Goal: Task Accomplishment & Management: Manage account settings

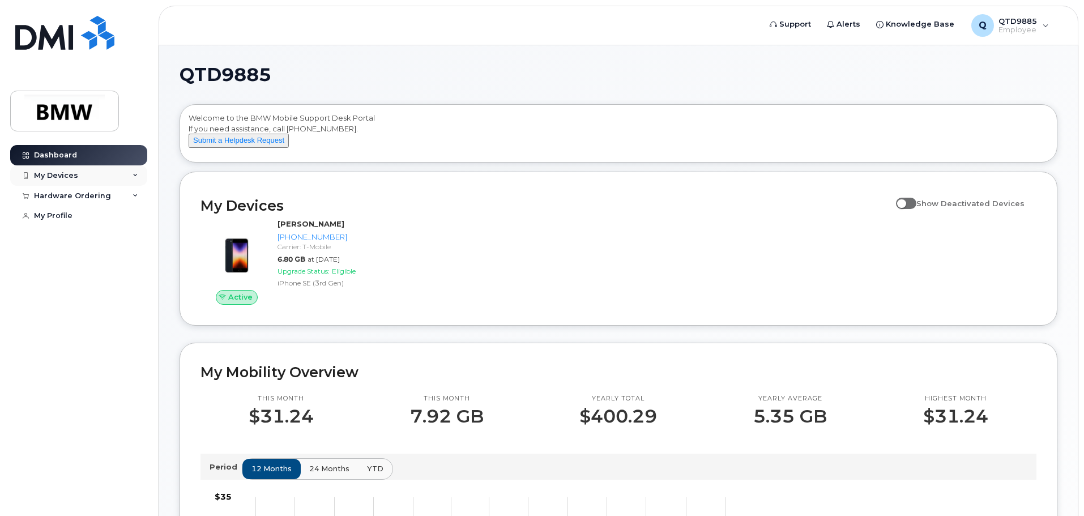
click at [83, 179] on div "My Devices" at bounding box center [78, 175] width 137 height 20
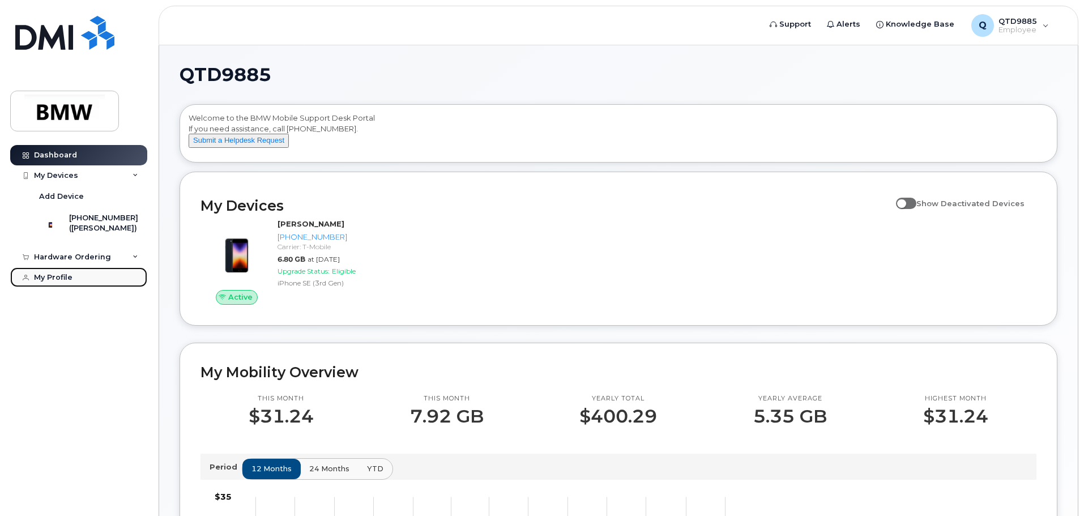
click at [60, 282] on div "My Profile" at bounding box center [53, 277] width 39 height 9
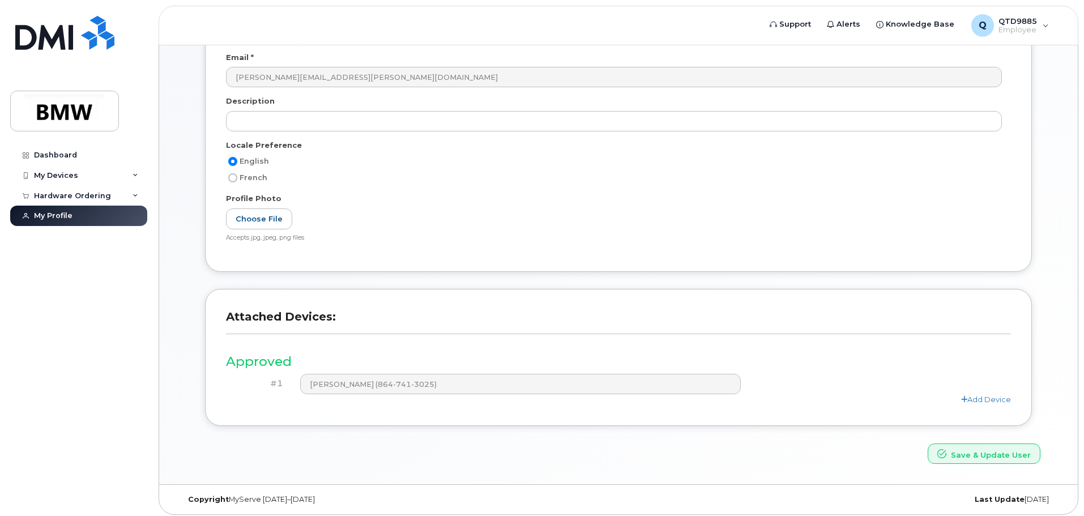
scroll to position [215, 0]
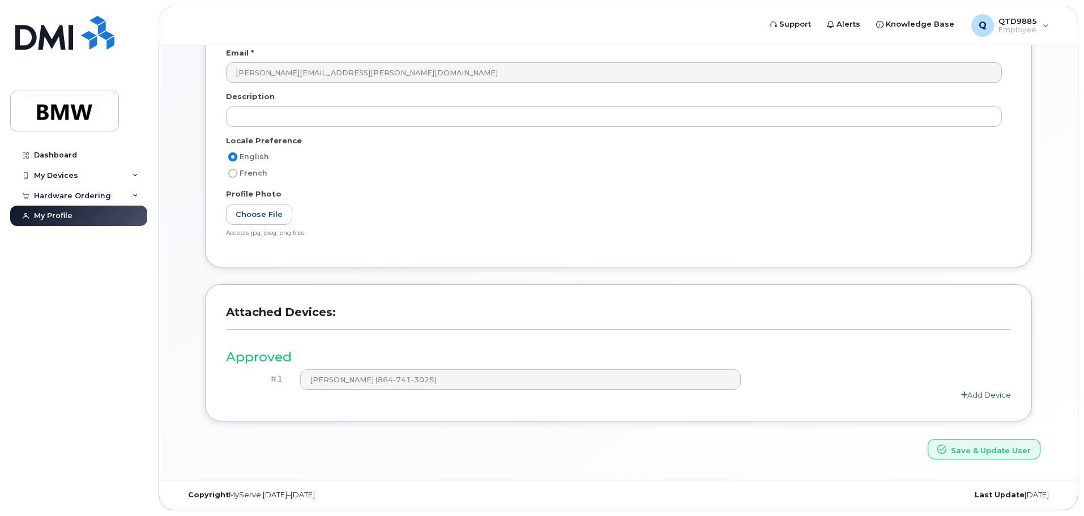
click at [987, 392] on link "Add Device" at bounding box center [986, 394] width 50 height 9
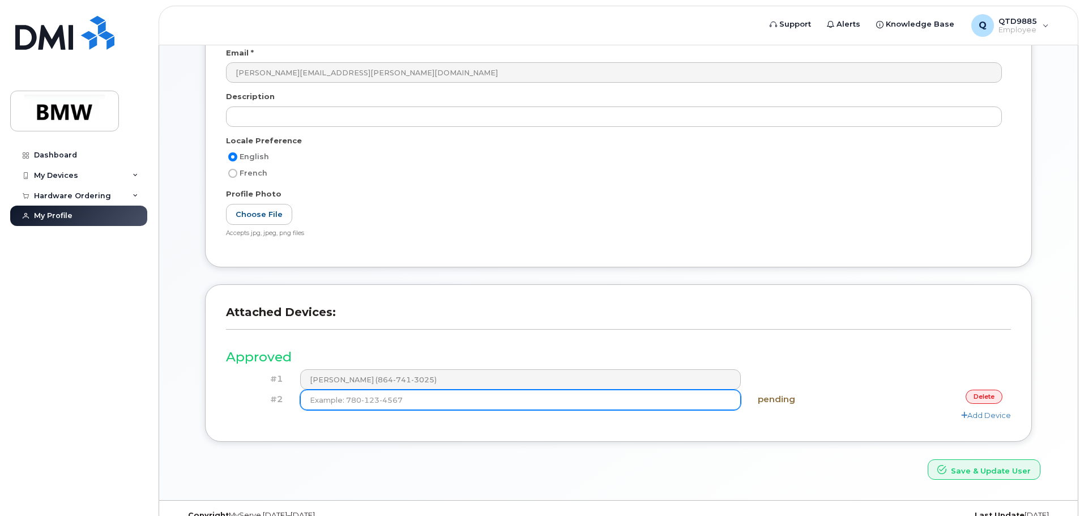
click at [390, 403] on input at bounding box center [520, 400] width 441 height 20
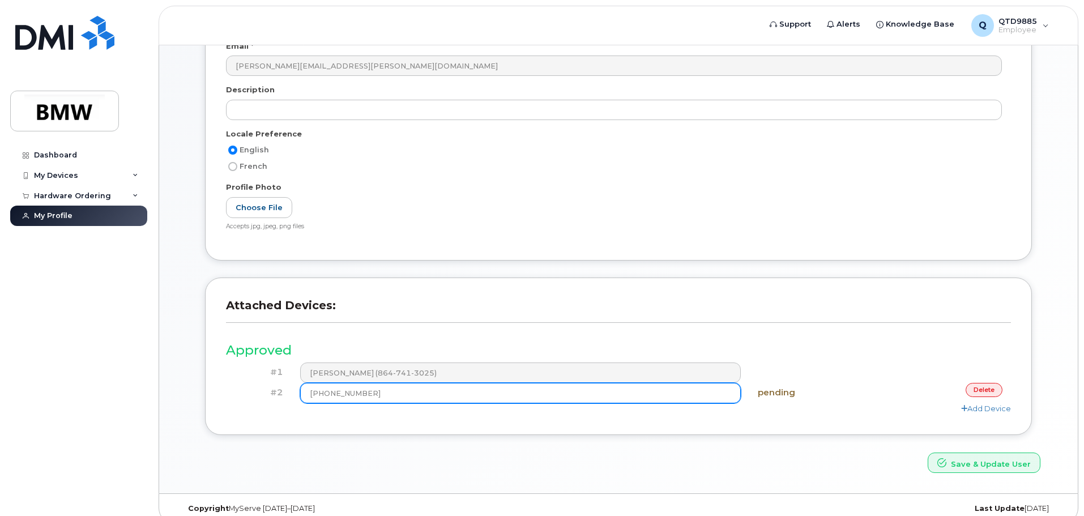
scroll to position [235, 0]
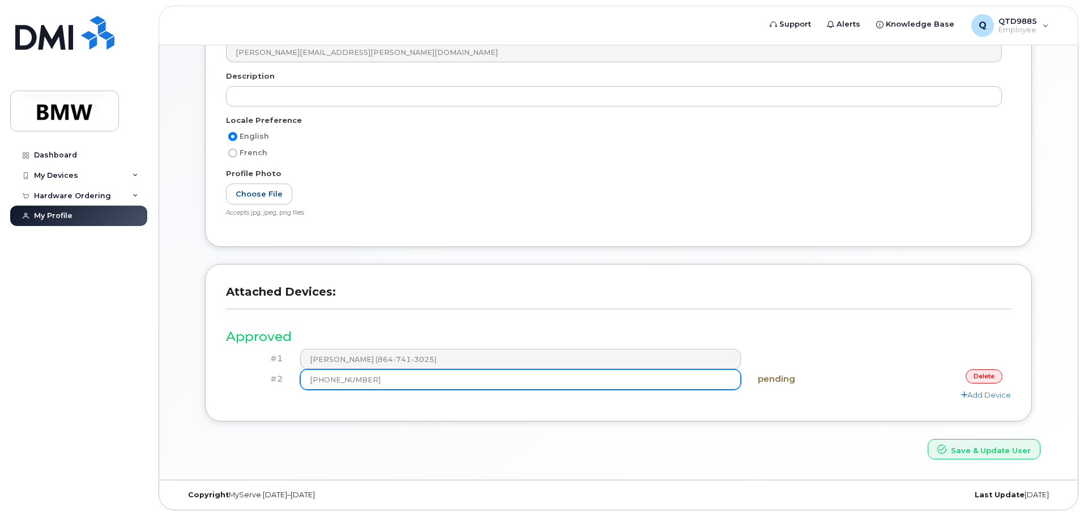
type input "(864) 741-3025"
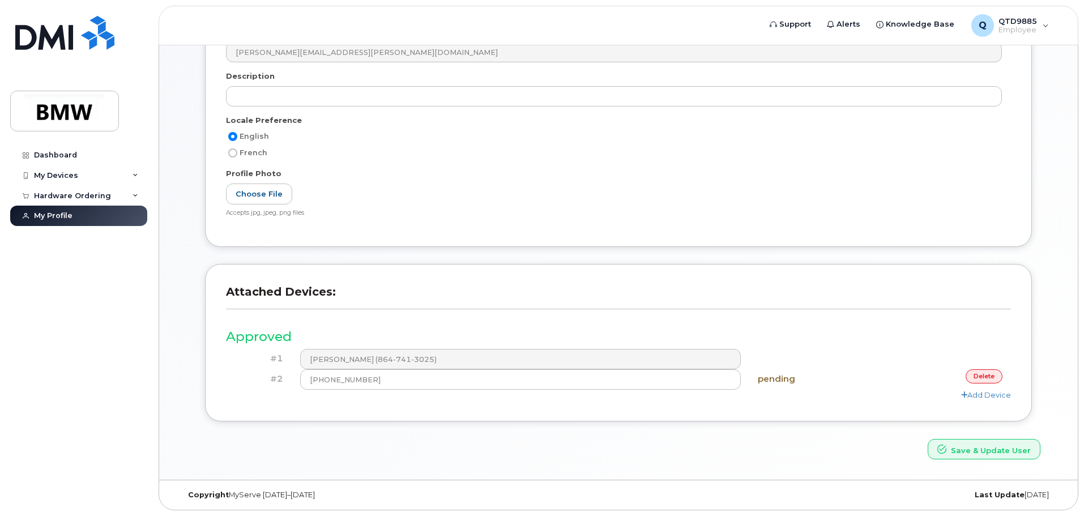
click at [977, 461] on div "My Account User Account Name * QTD9885 Email * derrick.colley-gambrell@bmwmc.co…" at bounding box center [618, 175] width 918 height 612
click at [982, 447] on button "Save & Update User" at bounding box center [983, 449] width 113 height 21
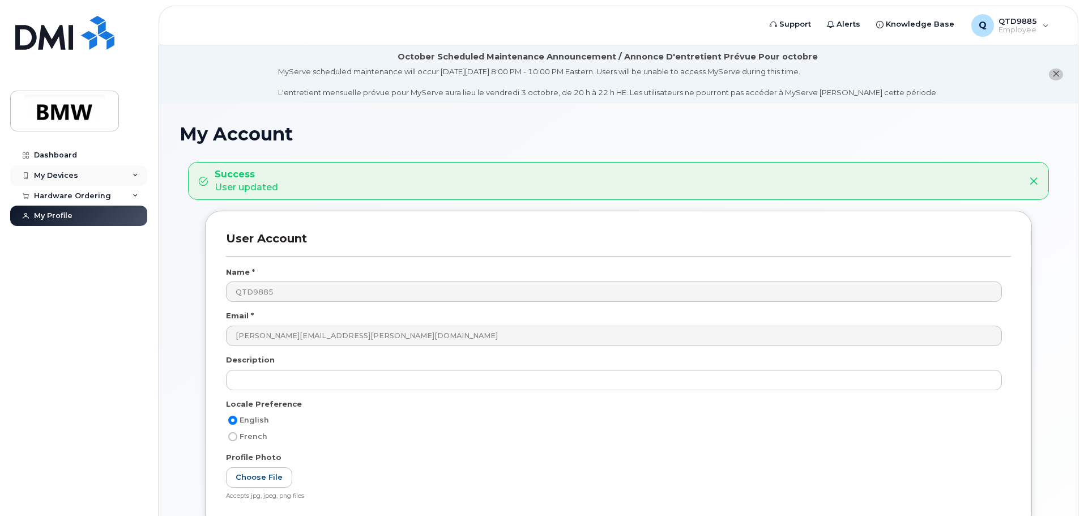
click at [102, 168] on div "My Devices" at bounding box center [78, 175] width 137 height 20
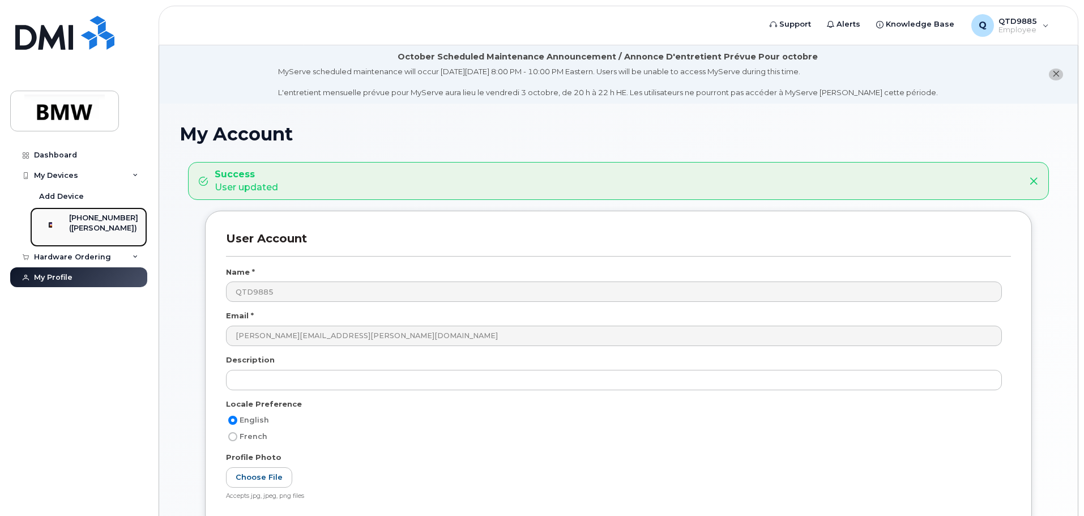
click at [114, 217] on div "[PHONE_NUMBER]" at bounding box center [103, 218] width 69 height 10
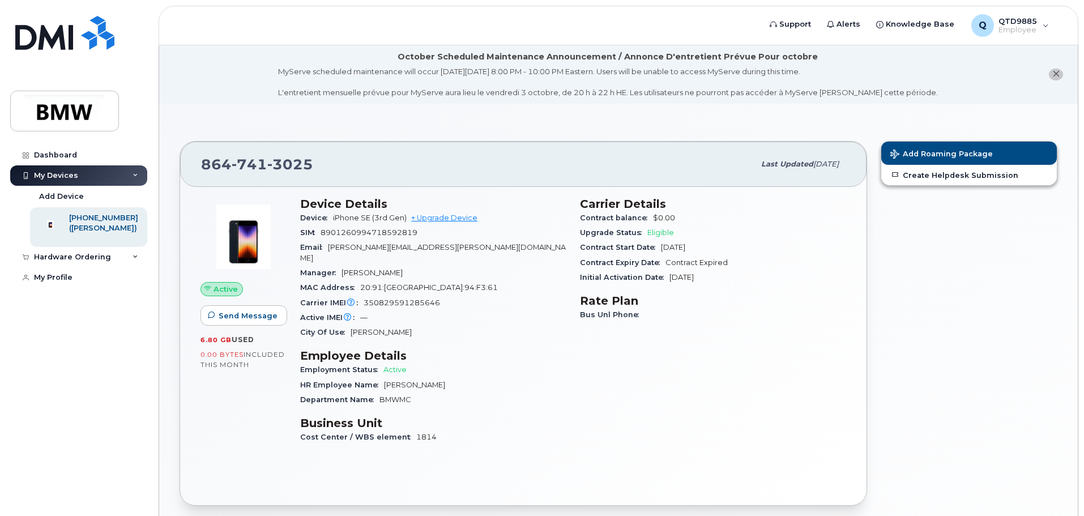
drag, startPoint x: 0, startPoint y: 0, endPoint x: 48, endPoint y: 397, distance: 399.8
click at [48, 397] on div "Dashboard My Devices Add Device 864-741-3025 (Cody Lewis) Hardware Ordering My …" at bounding box center [80, 322] width 140 height 354
click at [62, 282] on div "My Profile" at bounding box center [53, 277] width 39 height 9
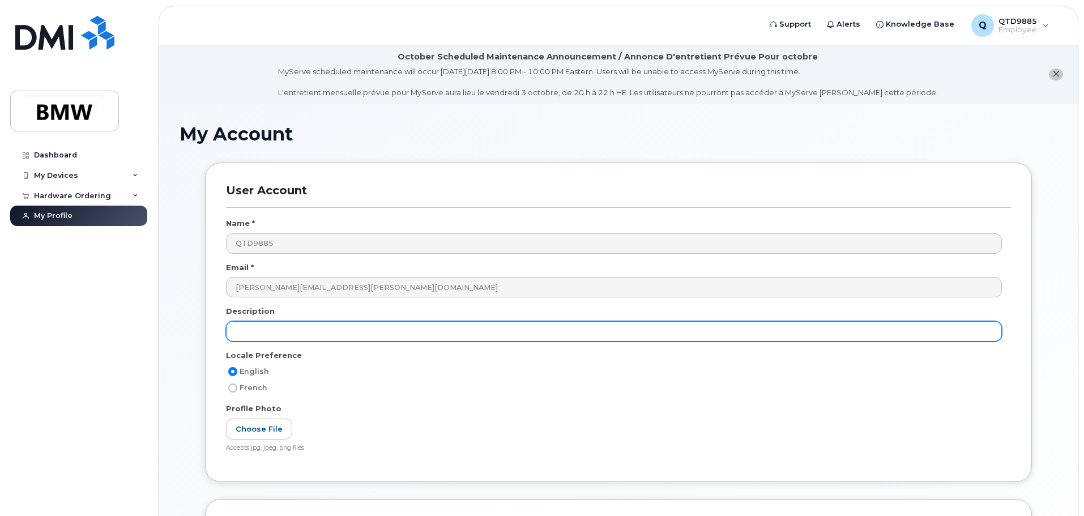
click at [301, 327] on input "text" at bounding box center [614, 331] width 776 height 20
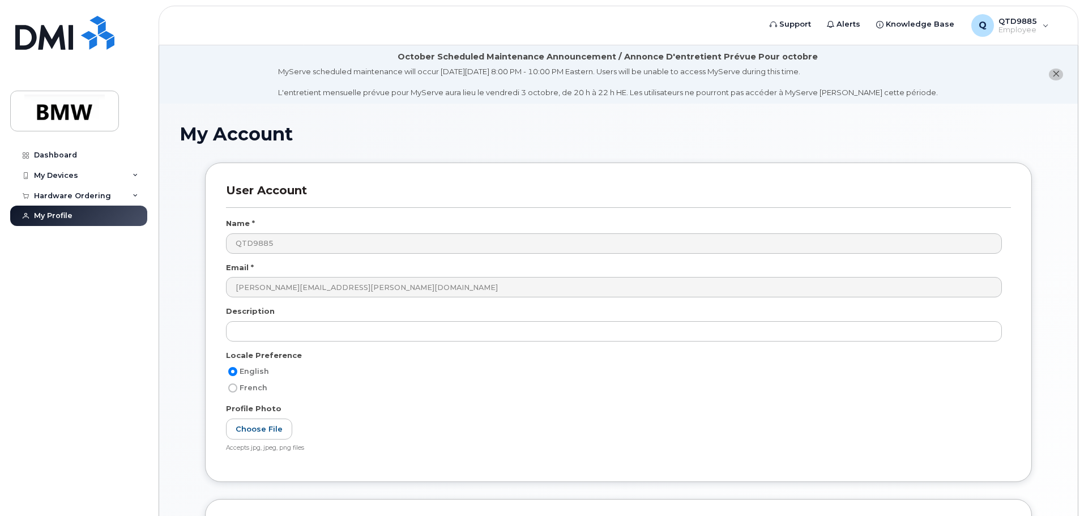
click at [413, 410] on div "Profile Photo" at bounding box center [618, 410] width 785 height 15
click at [52, 179] on div "My Devices" at bounding box center [56, 175] width 44 height 9
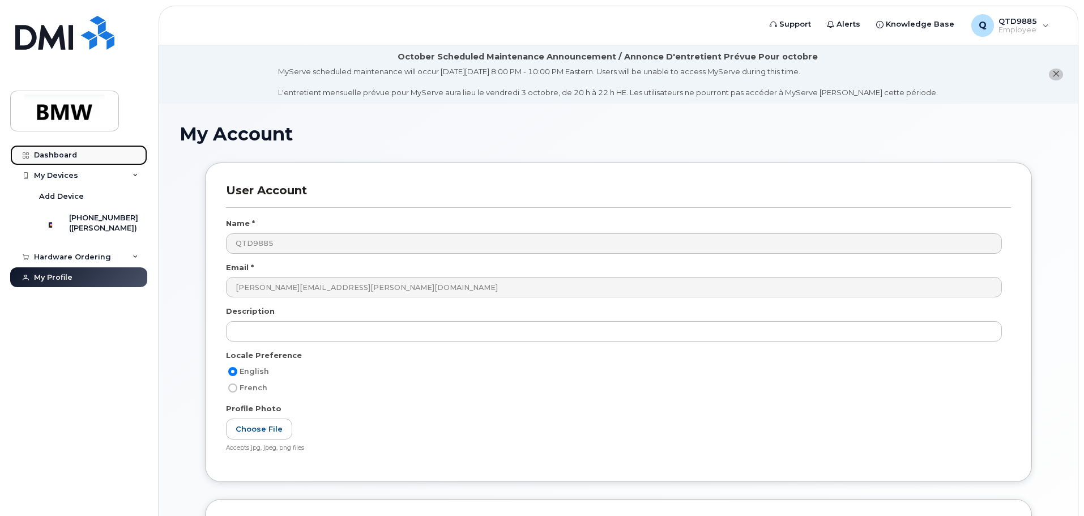
click at [68, 158] on div "Dashboard" at bounding box center [55, 155] width 43 height 9
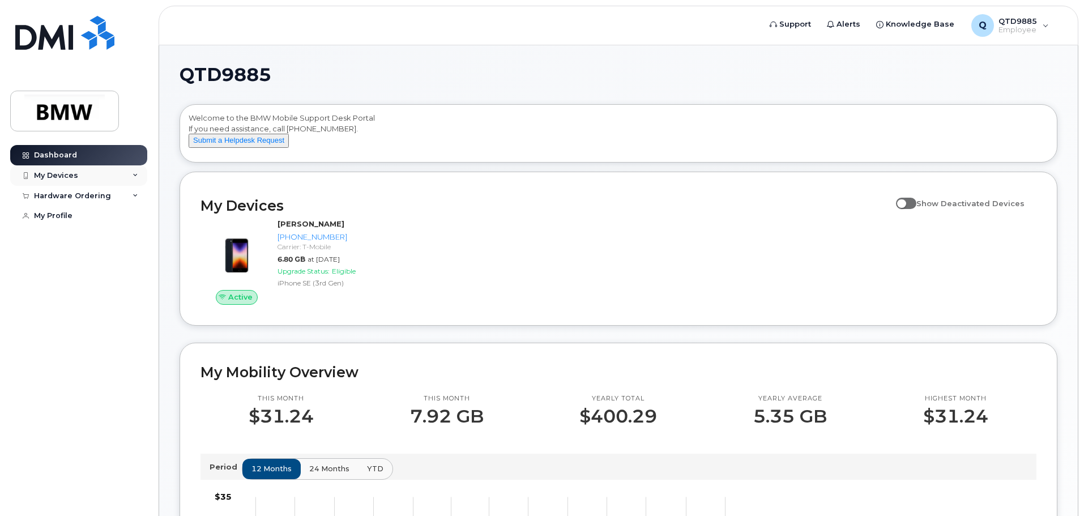
click at [112, 174] on div "My Devices" at bounding box center [78, 175] width 137 height 20
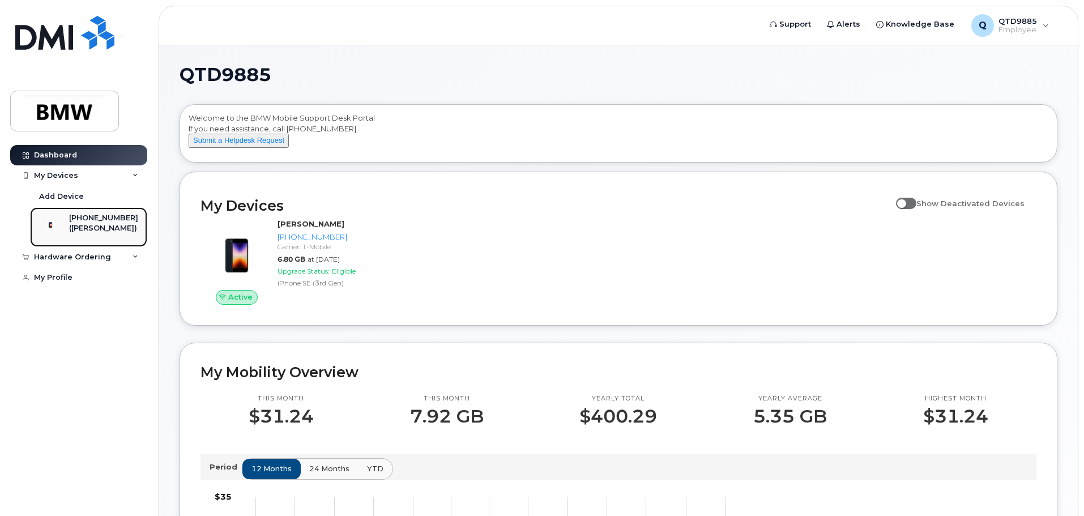
drag, startPoint x: 119, startPoint y: 226, endPoint x: 102, endPoint y: 223, distance: 17.8
click at [102, 223] on div "([PERSON_NAME])" at bounding box center [103, 228] width 69 height 10
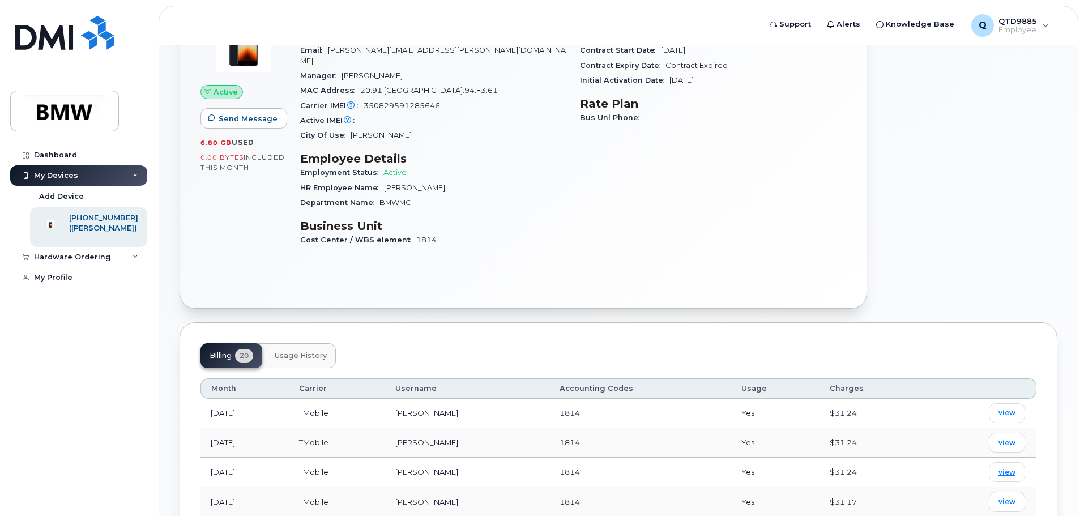
scroll to position [69, 0]
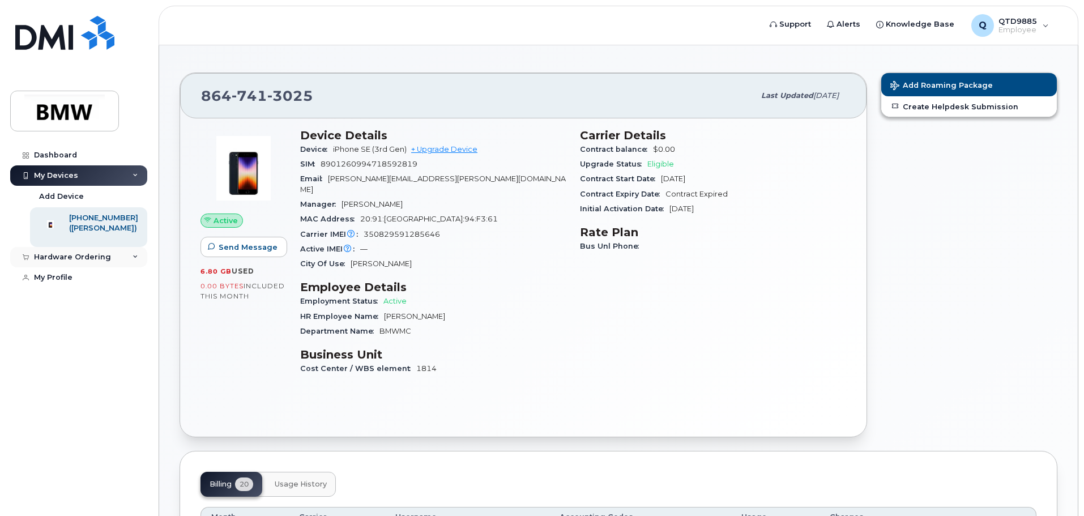
click at [91, 262] on div "Hardware Ordering" at bounding box center [72, 257] width 77 height 9
click at [72, 327] on link "My Profile" at bounding box center [78, 320] width 137 height 20
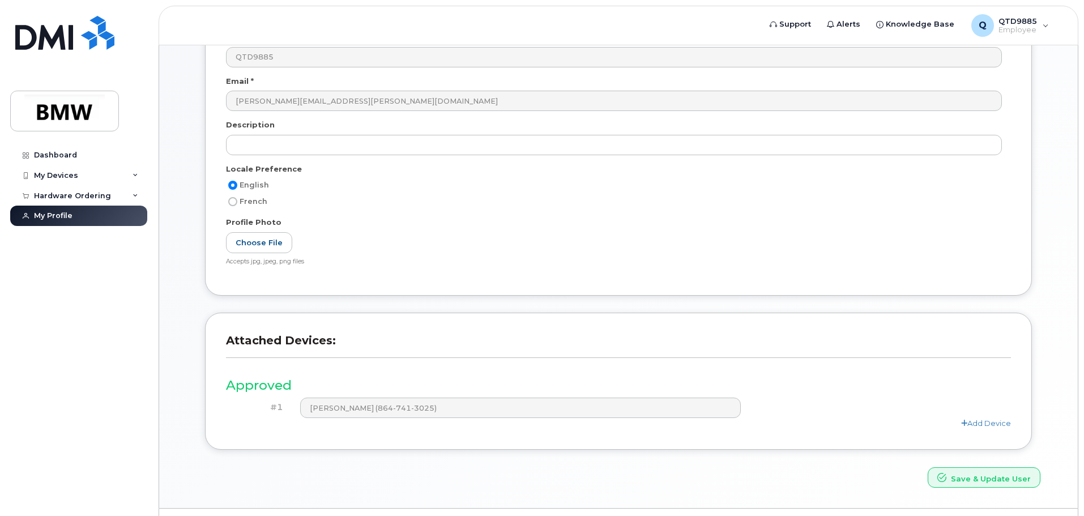
scroll to position [215, 0]
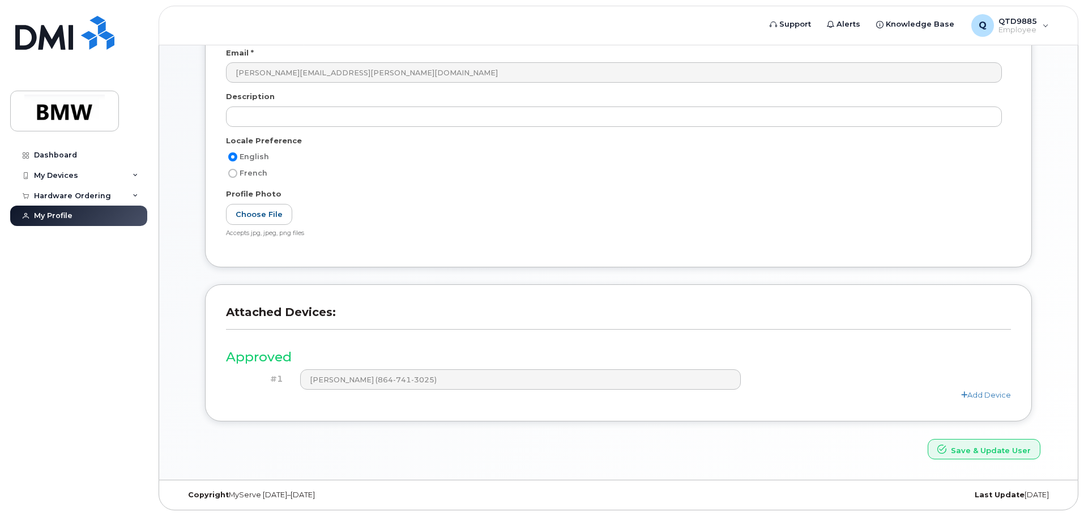
drag, startPoint x: 348, startPoint y: 380, endPoint x: 376, endPoint y: 403, distance: 36.3
click at [483, 424] on div "Attached Devices: Approved #1 [PERSON_NAME] (864-741-3025) Add Device" at bounding box center [618, 361] width 844 height 154
click at [988, 396] on link "Add Device" at bounding box center [986, 394] width 50 height 9
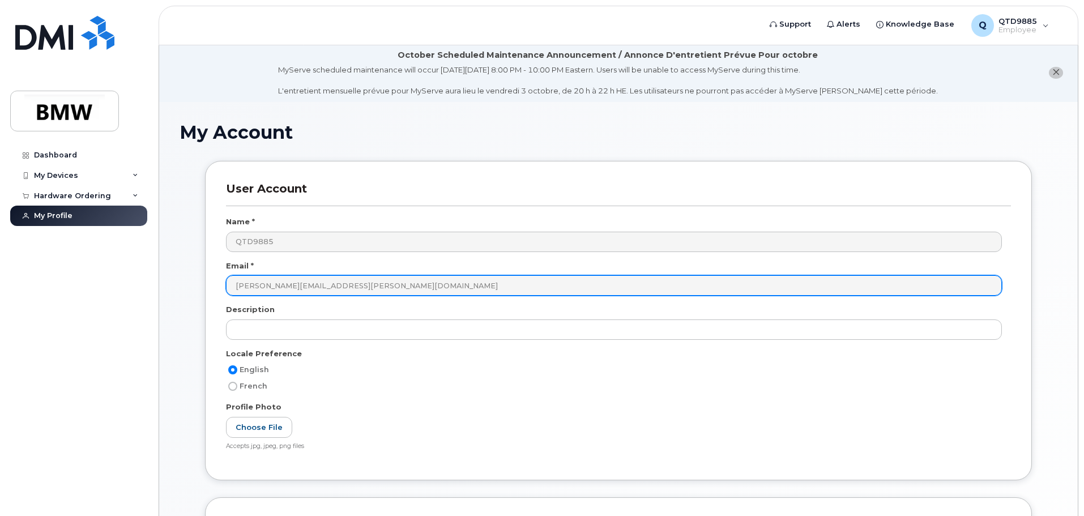
scroll to position [0, 0]
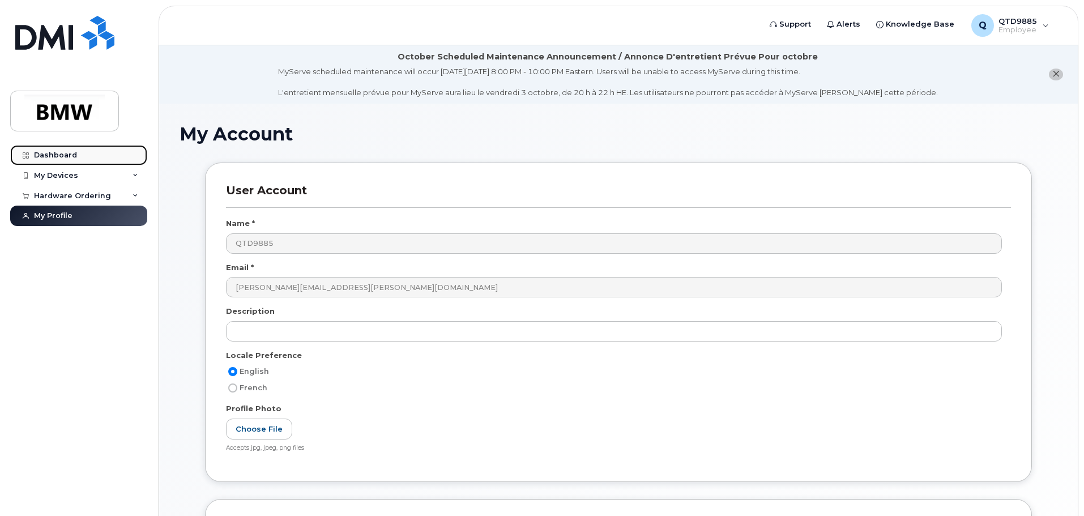
click at [107, 152] on link "Dashboard" at bounding box center [78, 155] width 137 height 20
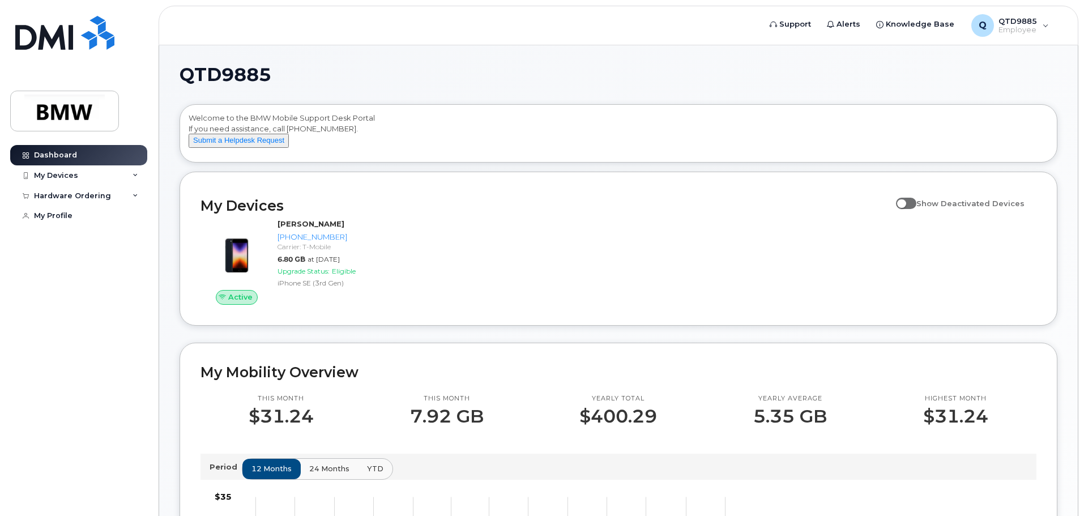
click at [916, 209] on span at bounding box center [906, 203] width 20 height 11
click at [905, 202] on input "Show Deactivated Devices" at bounding box center [900, 197] width 9 height 9
checkbox input "false"
click at [1036, 19] on span "QTD9885" at bounding box center [1017, 20] width 39 height 9
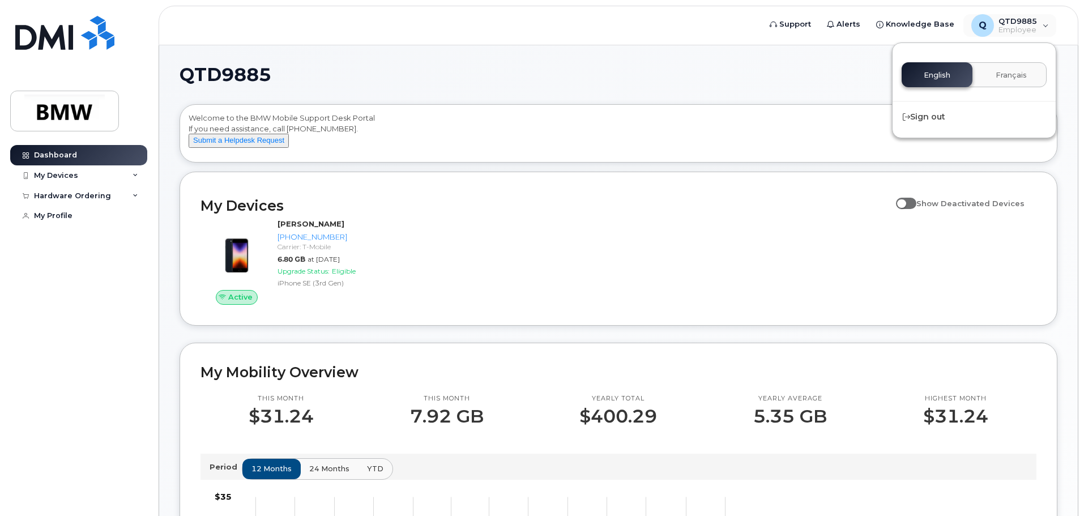
click at [952, 78] on div "English Français" at bounding box center [973, 74] width 145 height 25
click at [702, 29] on header "Support Alerts Knowledge Base Q QTD9885 Employee English Français Sign out" at bounding box center [619, 26] width 920 height 40
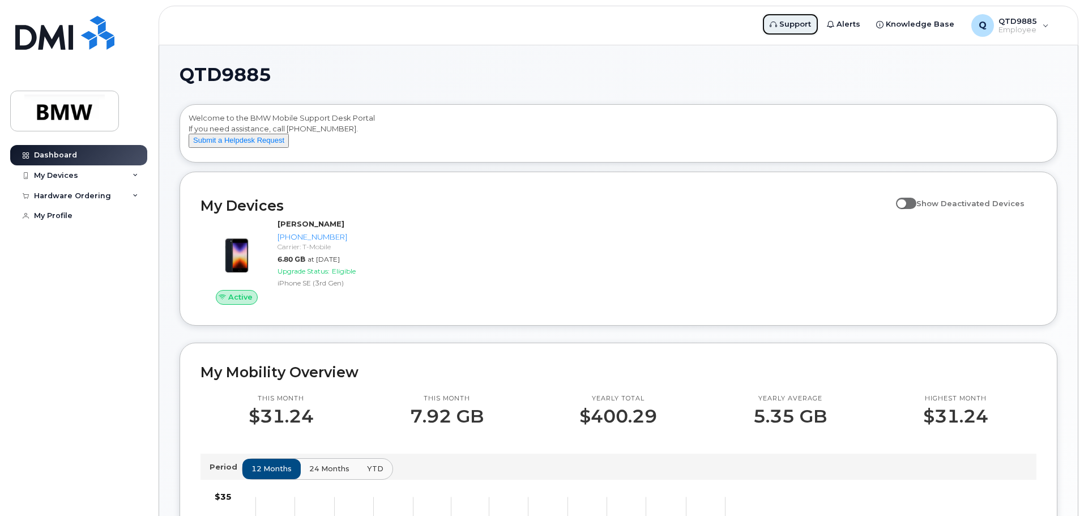
click at [800, 26] on span "Support" at bounding box center [795, 24] width 32 height 11
click at [93, 179] on div "My Devices" at bounding box center [78, 175] width 137 height 20
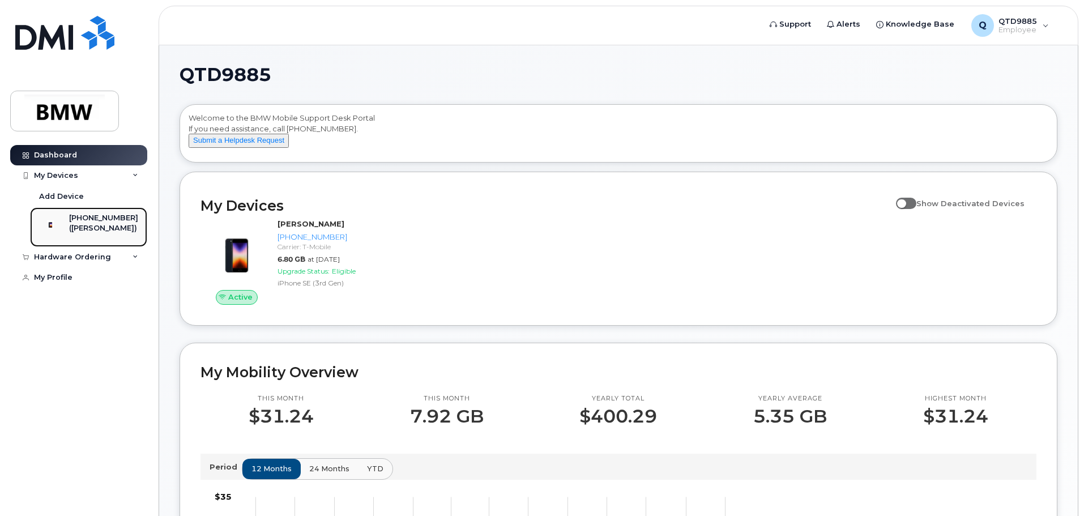
click at [99, 221] on div "[PHONE_NUMBER]" at bounding box center [103, 218] width 69 height 10
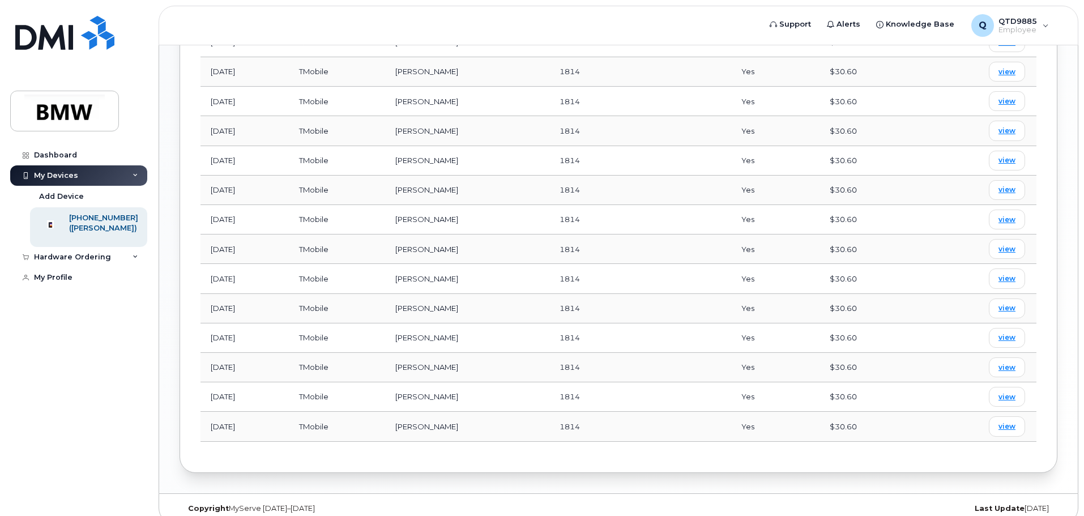
scroll to position [748, 0]
click at [809, 491] on div "Copyright MyServe [DATE]–[DATE] Last Update [DATE]" at bounding box center [618, 505] width 918 height 29
click at [862, 501] on div "Last Update 7 days ago" at bounding box center [910, 505] width 293 height 9
click at [74, 284] on link "My Profile" at bounding box center [78, 277] width 137 height 20
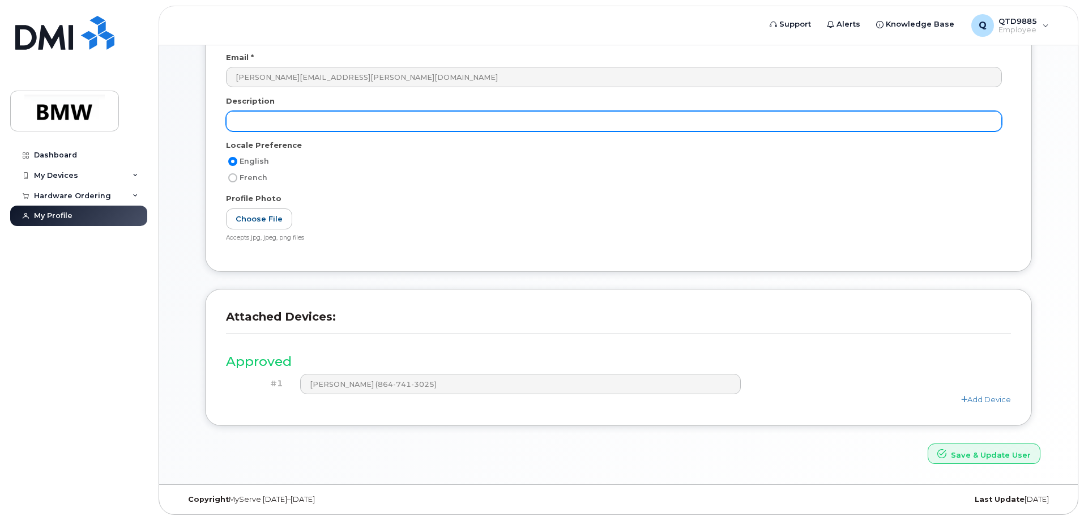
scroll to position [215, 0]
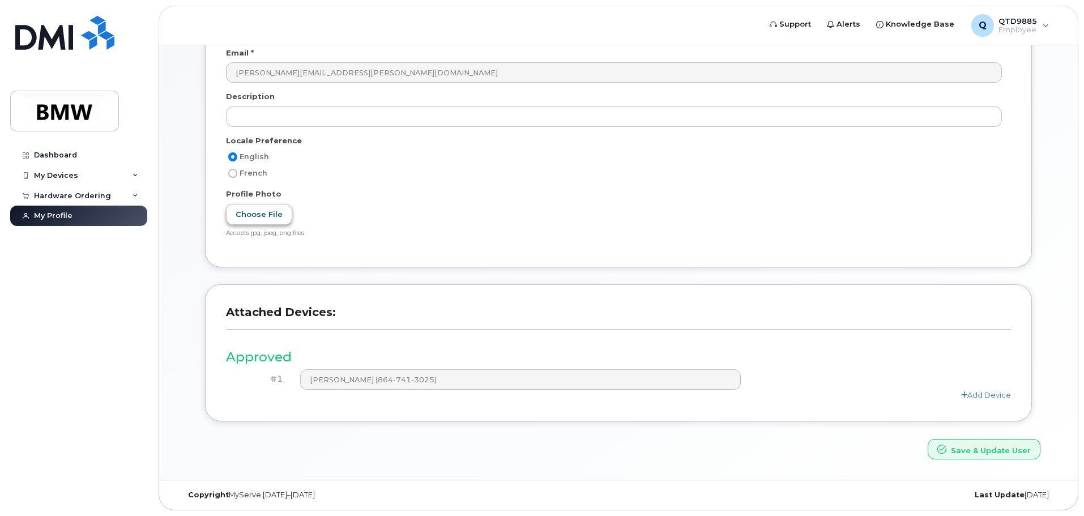
click at [273, 212] on label "Choose File" at bounding box center [259, 214] width 66 height 21
click at [0, 0] on input "Choose File" at bounding box center [0, 0] width 0 height 0
click at [987, 397] on link "Add Device" at bounding box center [986, 394] width 50 height 9
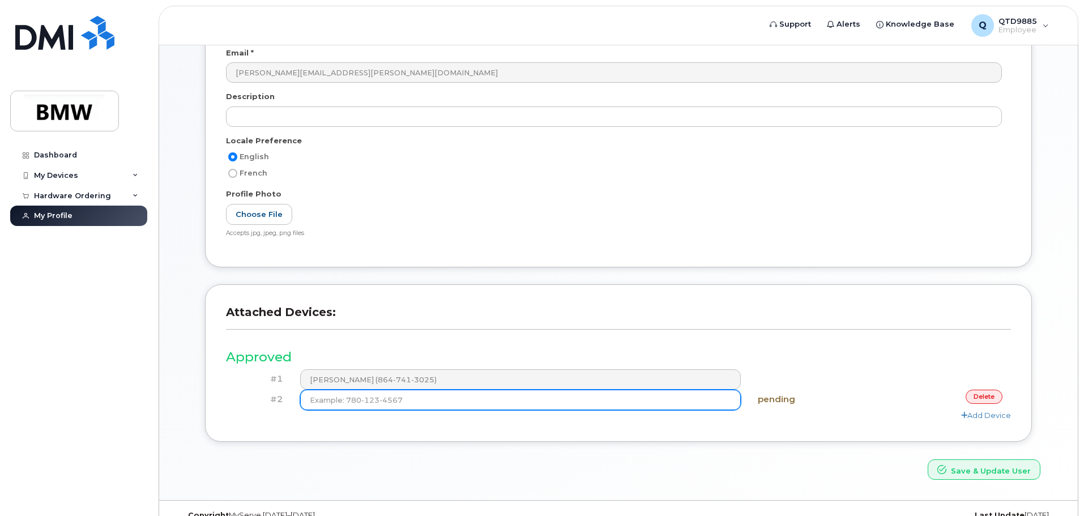
click at [382, 399] on input at bounding box center [520, 400] width 441 height 20
type input "(864) 741-3025"
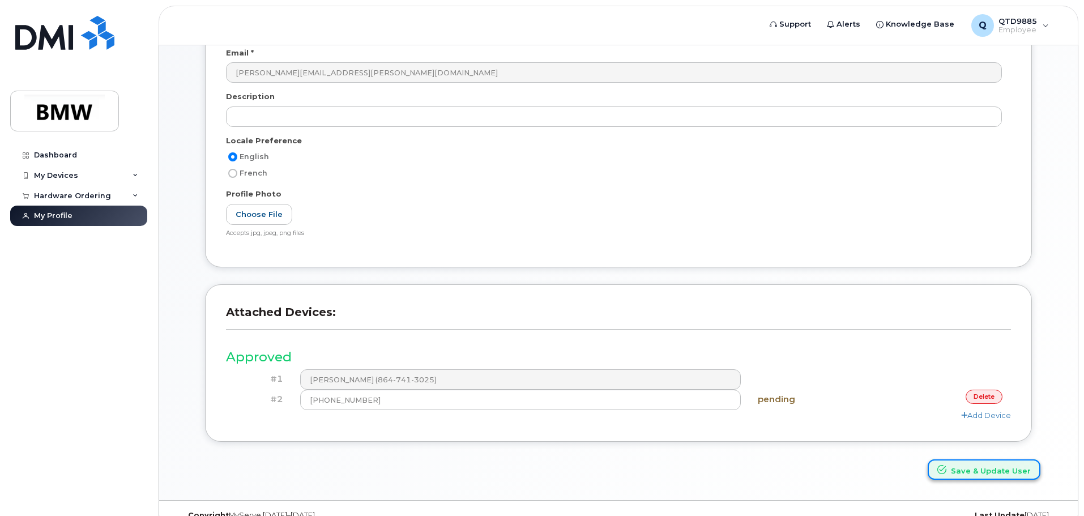
click at [982, 471] on button "Save & Update User" at bounding box center [983, 469] width 113 height 21
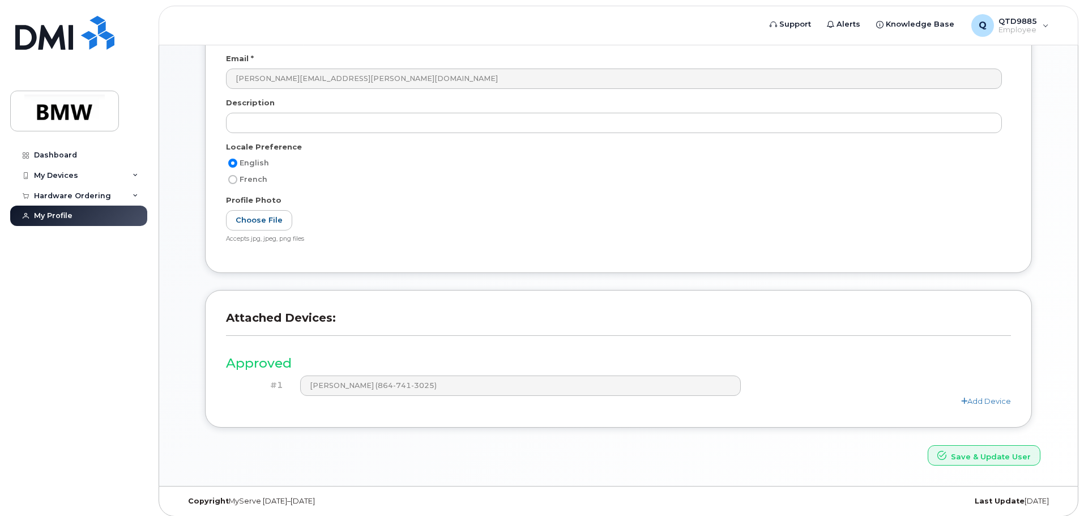
scroll to position [263, 0]
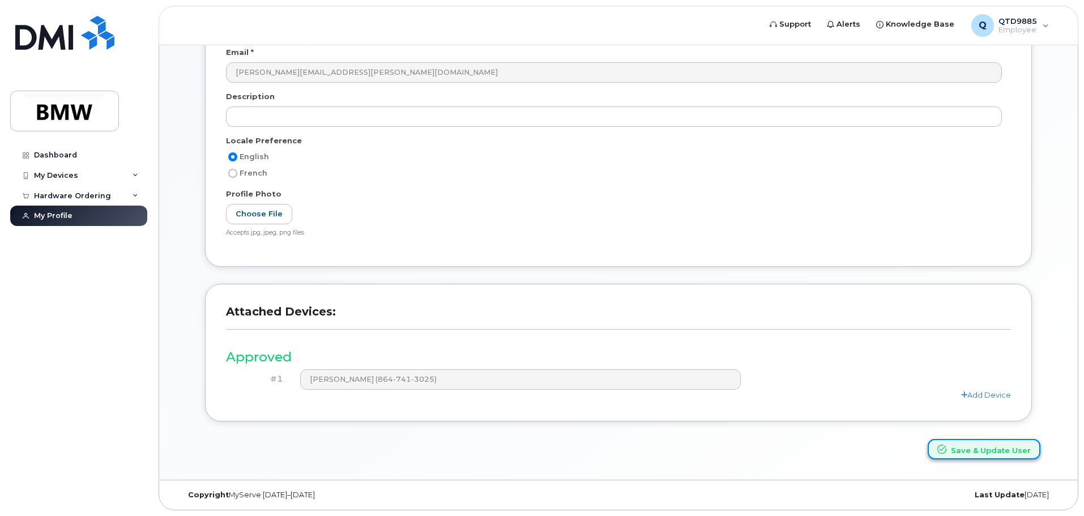
click at [969, 446] on button "Save & Update User" at bounding box center [983, 449] width 113 height 21
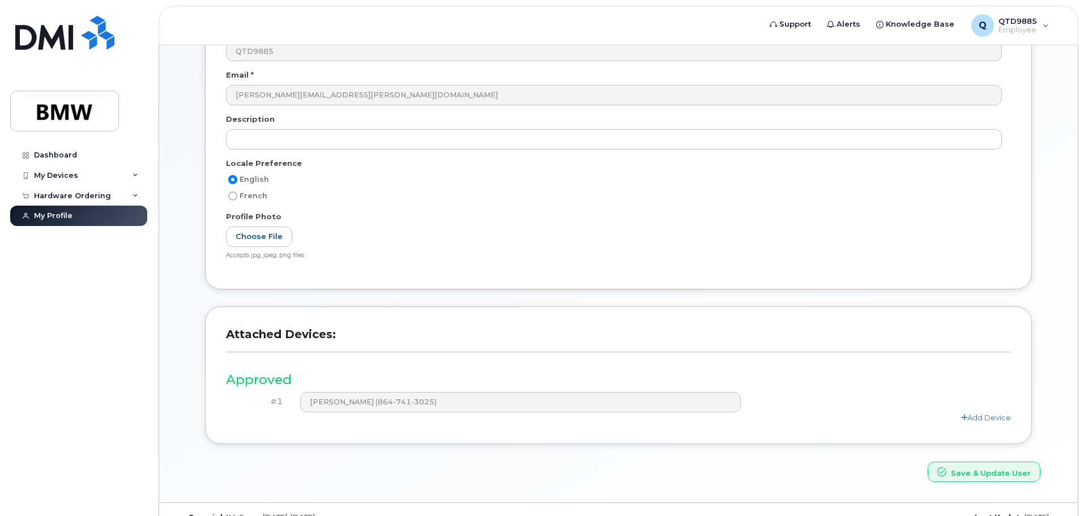
scroll to position [263, 0]
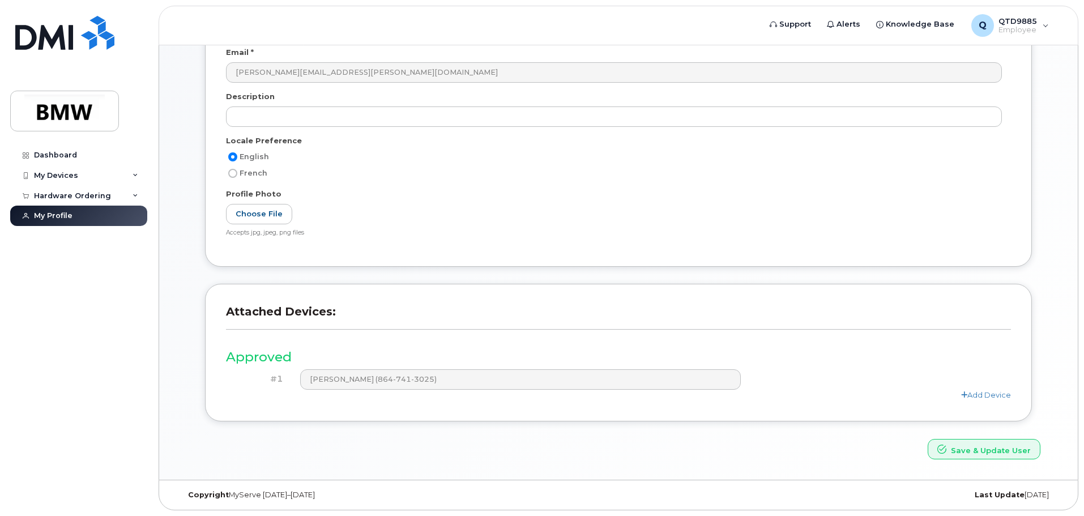
click at [981, 390] on div "Add Device" at bounding box center [618, 395] width 785 height 11
click at [981, 394] on link "Add Device" at bounding box center [986, 394] width 50 height 9
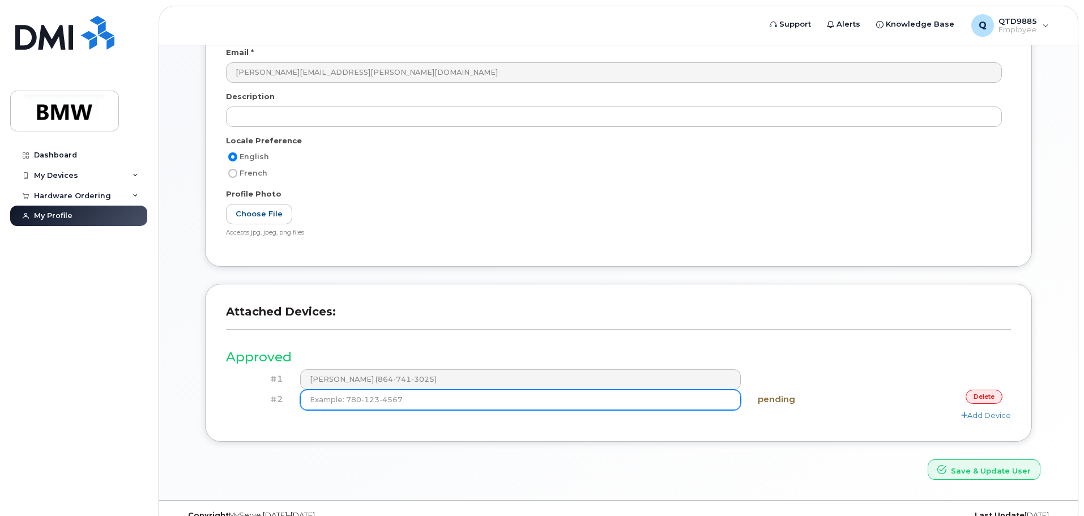
click at [444, 404] on input at bounding box center [520, 400] width 441 height 20
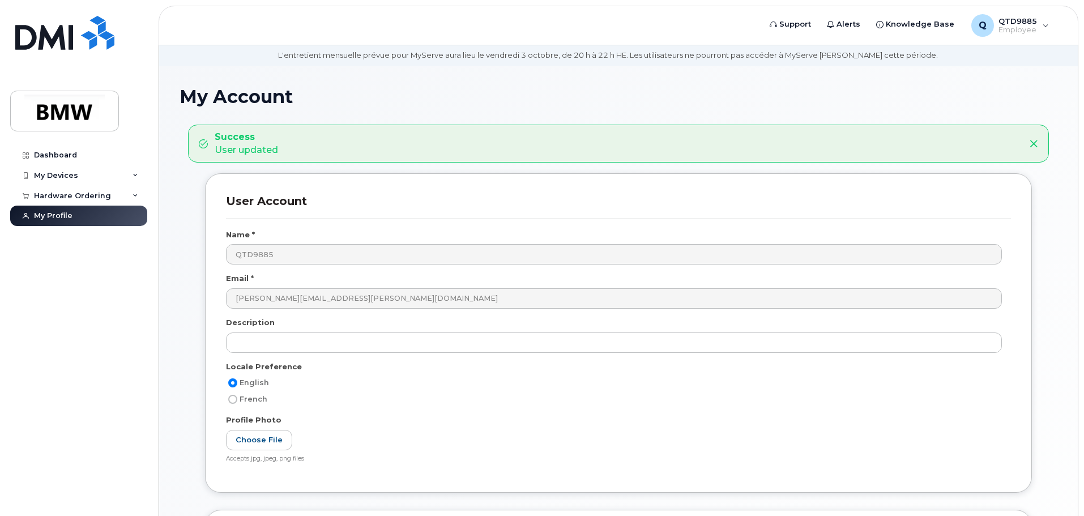
scroll to position [37, 0]
click at [118, 194] on div "Hardware Ordering" at bounding box center [78, 196] width 137 height 20
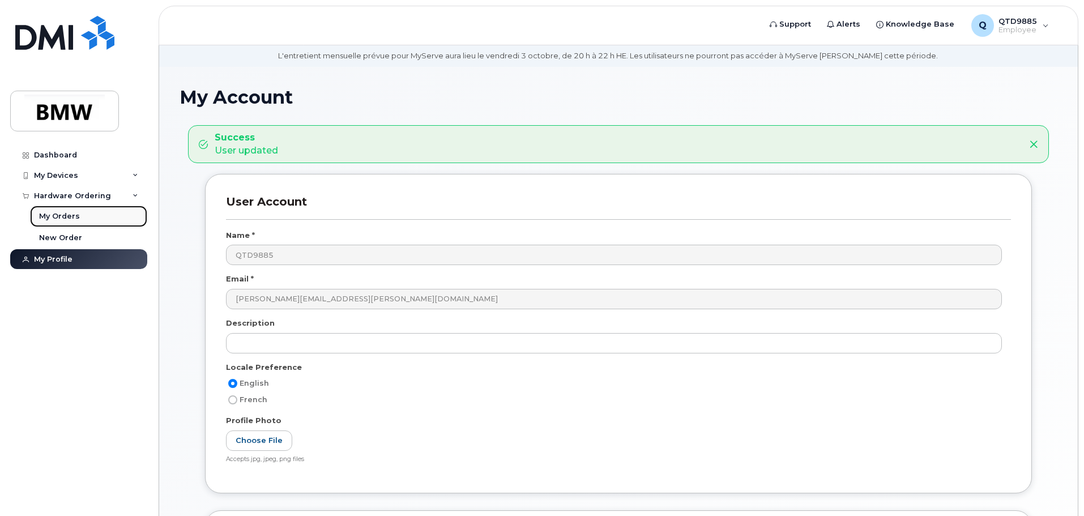
click at [76, 215] on div "My Orders" at bounding box center [59, 216] width 41 height 10
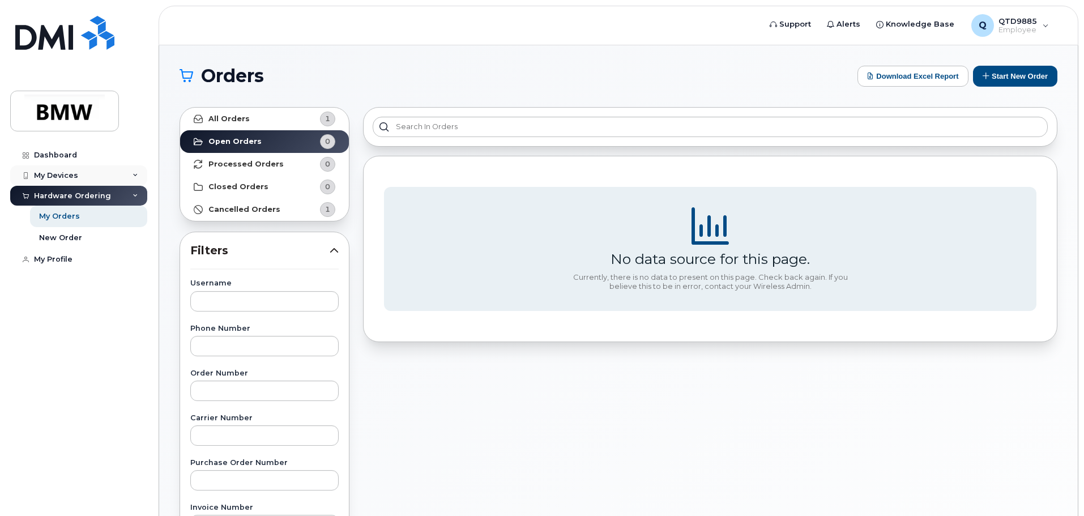
click at [59, 176] on div "My Devices" at bounding box center [56, 175] width 44 height 9
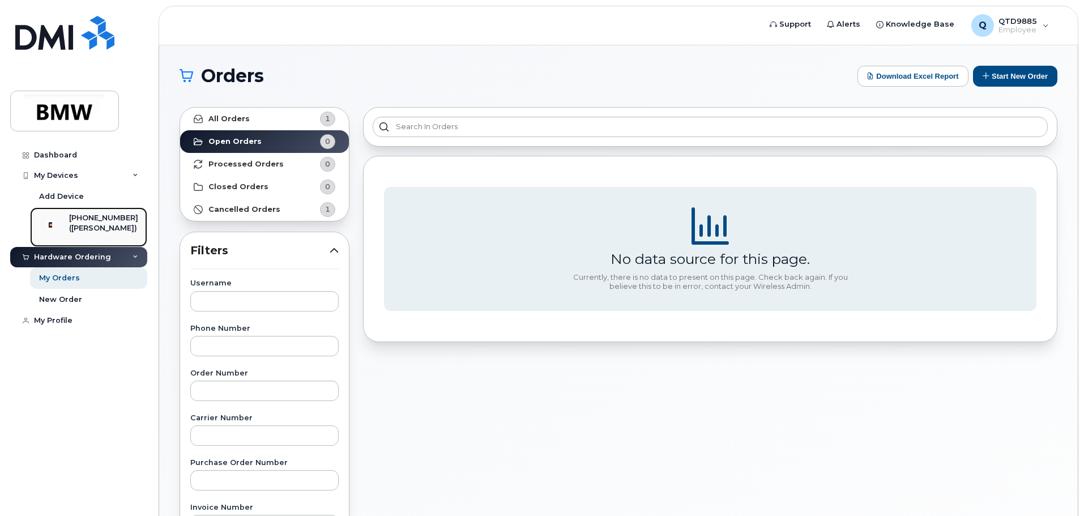
click at [125, 218] on div "[PHONE_NUMBER]" at bounding box center [103, 218] width 69 height 10
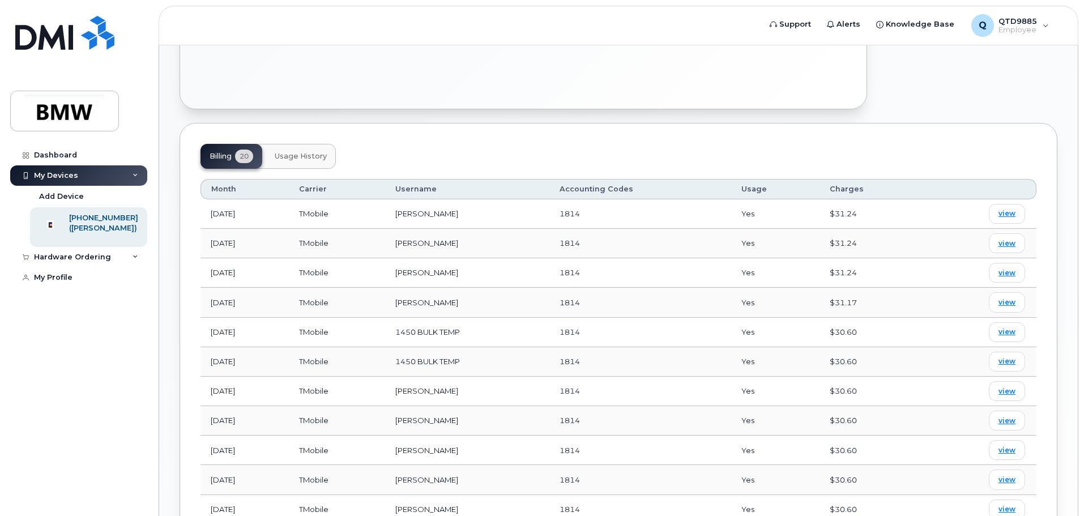
click at [317, 152] on span "Usage History" at bounding box center [301, 156] width 52 height 9
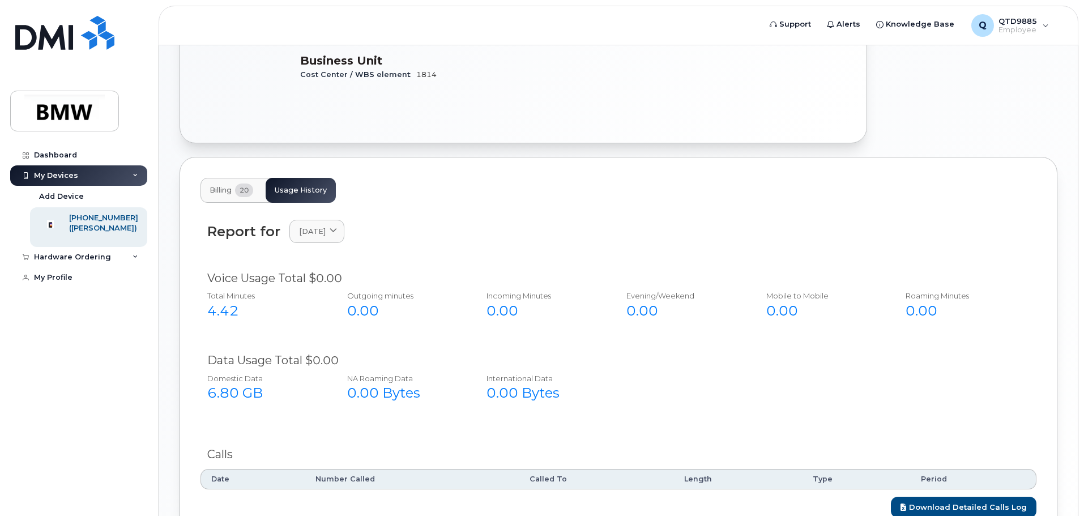
scroll to position [328, 0]
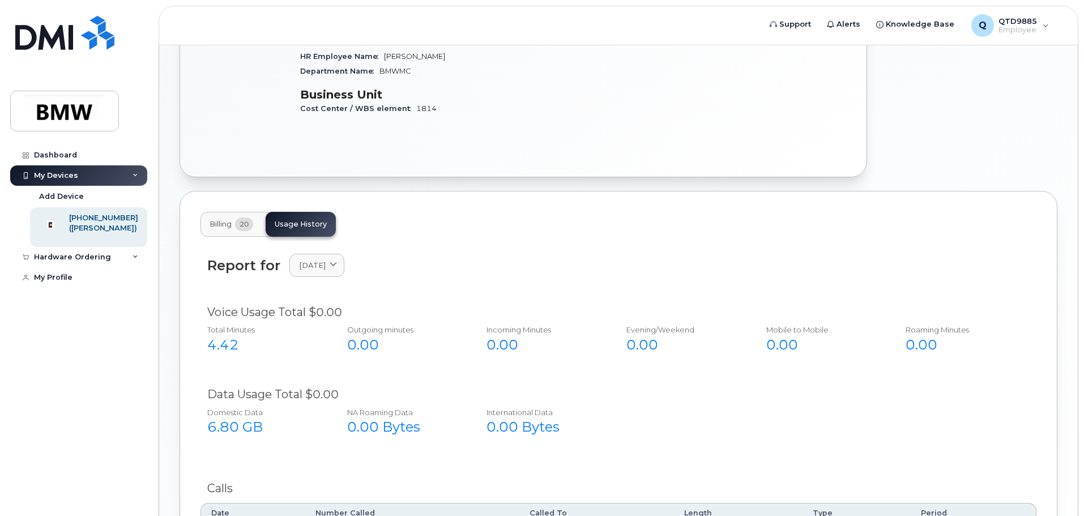
click at [251, 217] on span "20" at bounding box center [244, 224] width 18 height 14
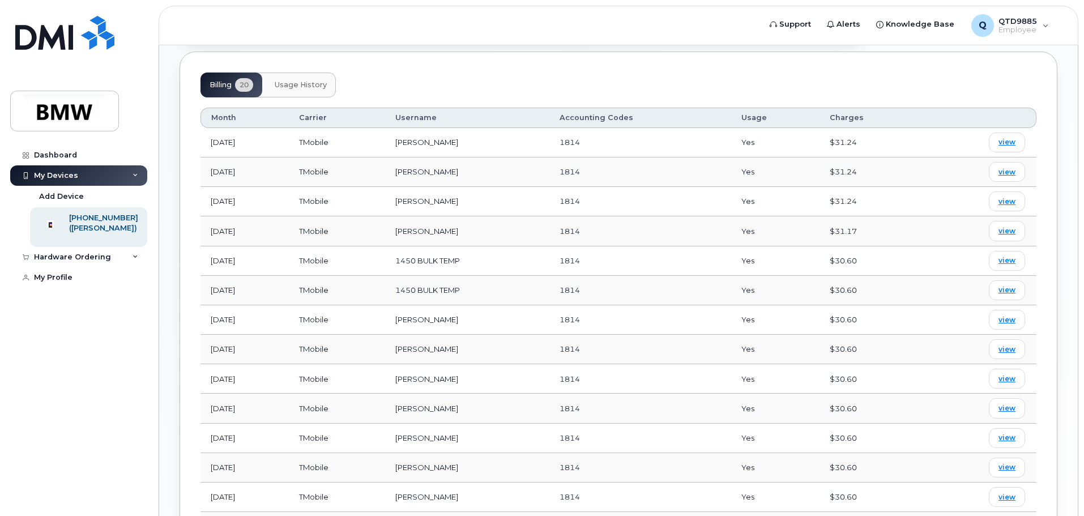
scroll to position [465, 0]
click at [1011, 140] on span "view" at bounding box center [1006, 145] width 17 height 10
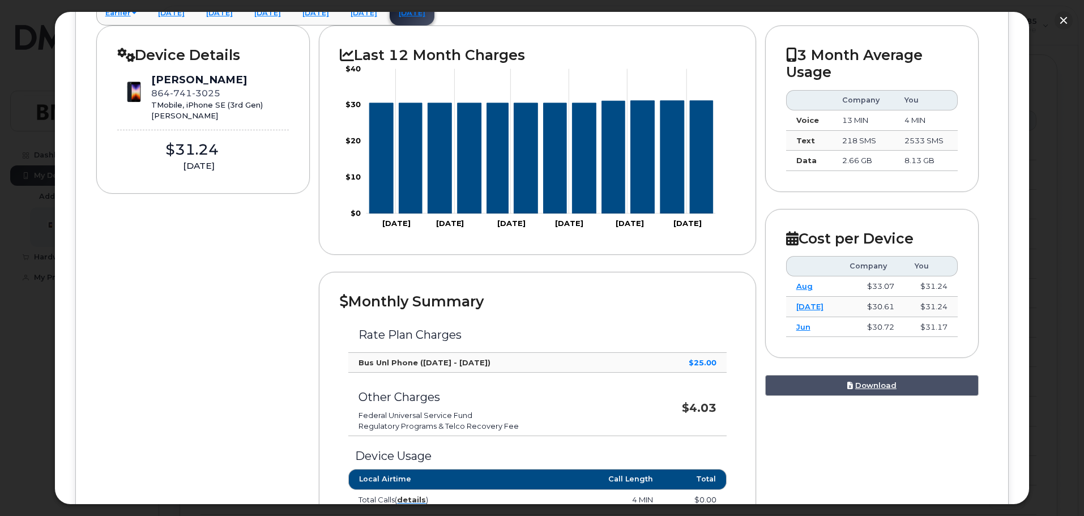
scroll to position [0, 0]
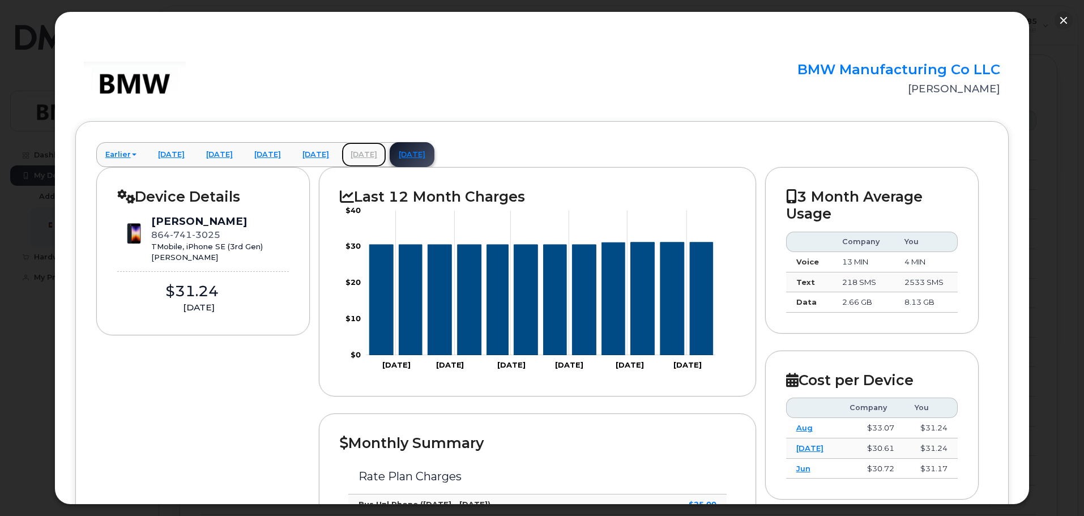
click at [386, 155] on link "August 2025" at bounding box center [363, 154] width 45 height 25
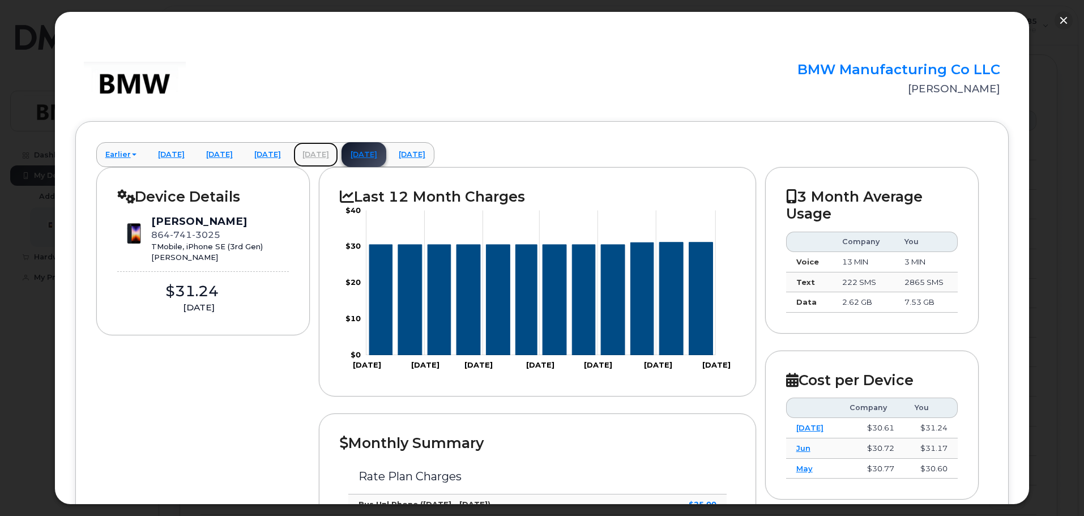
click at [338, 155] on link "July 2025" at bounding box center [315, 154] width 45 height 25
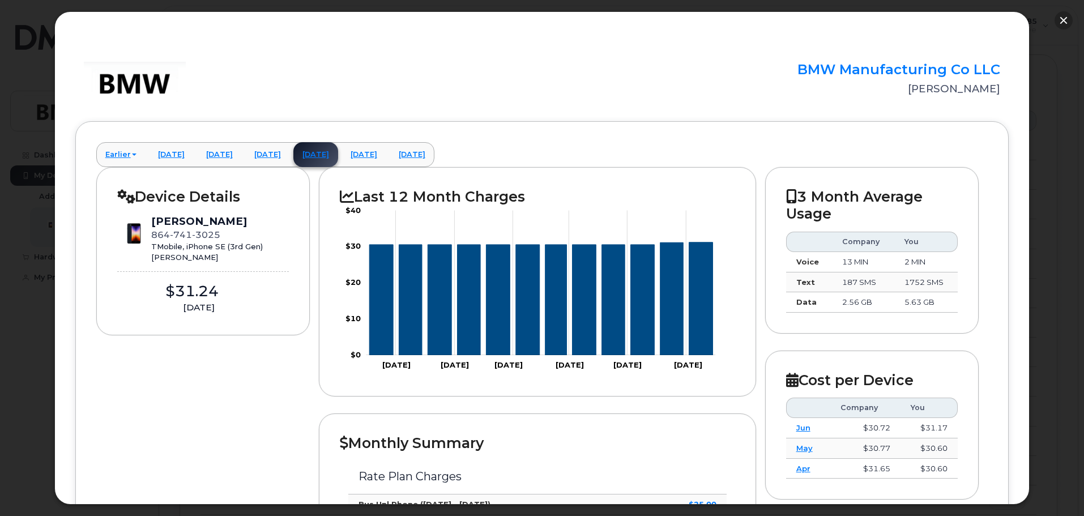
click at [1064, 18] on button "button" at bounding box center [1063, 20] width 18 height 18
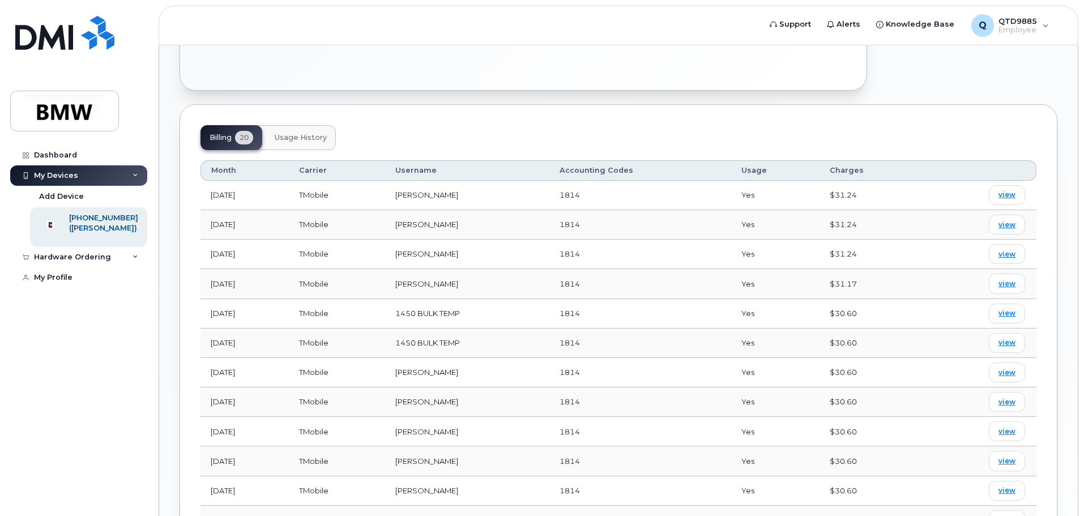
scroll to position [125, 0]
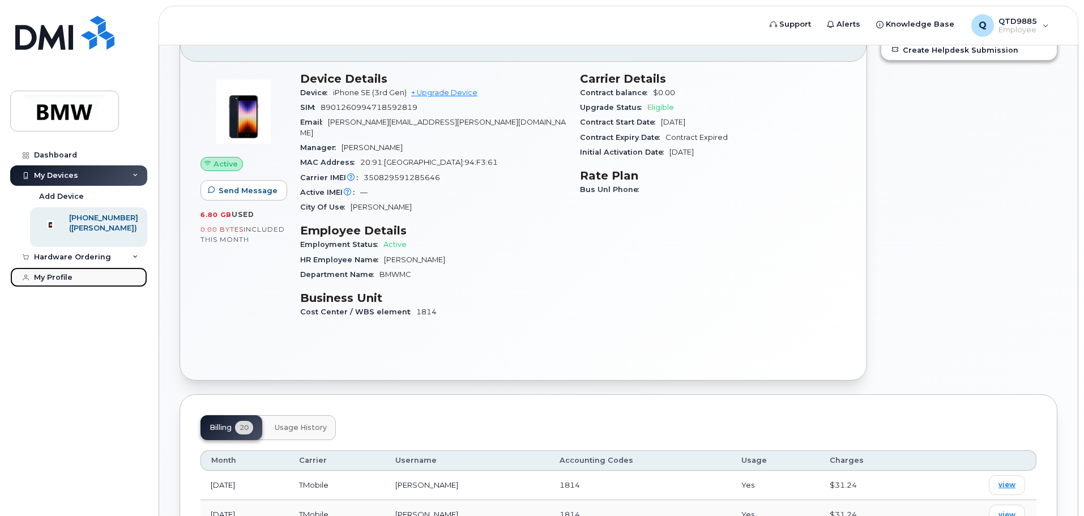
click at [61, 282] on div "My Profile" at bounding box center [53, 277] width 39 height 9
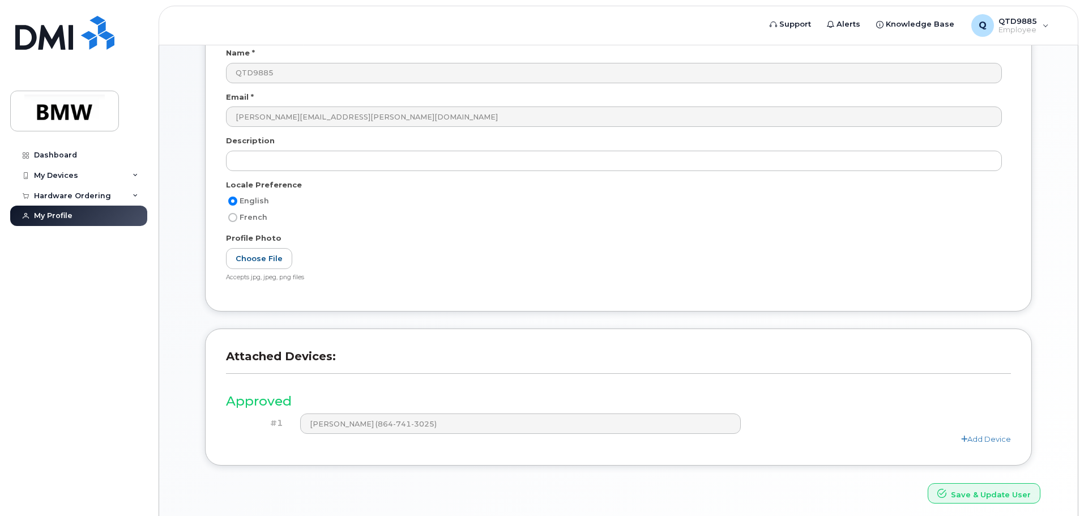
scroll to position [215, 0]
